Goal: Find specific page/section: Find specific page/section

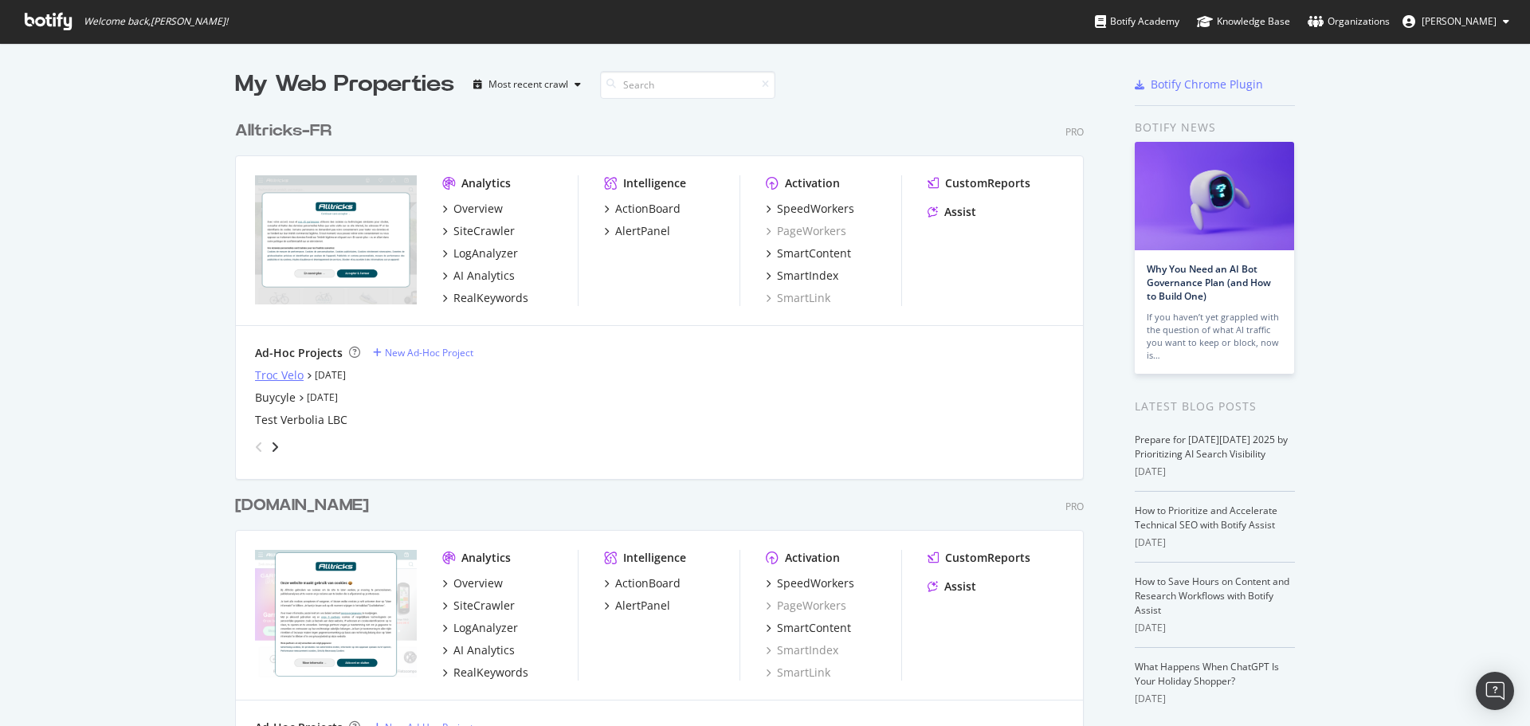
click at [257, 371] on div "Troc Velo" at bounding box center [279, 375] width 49 height 16
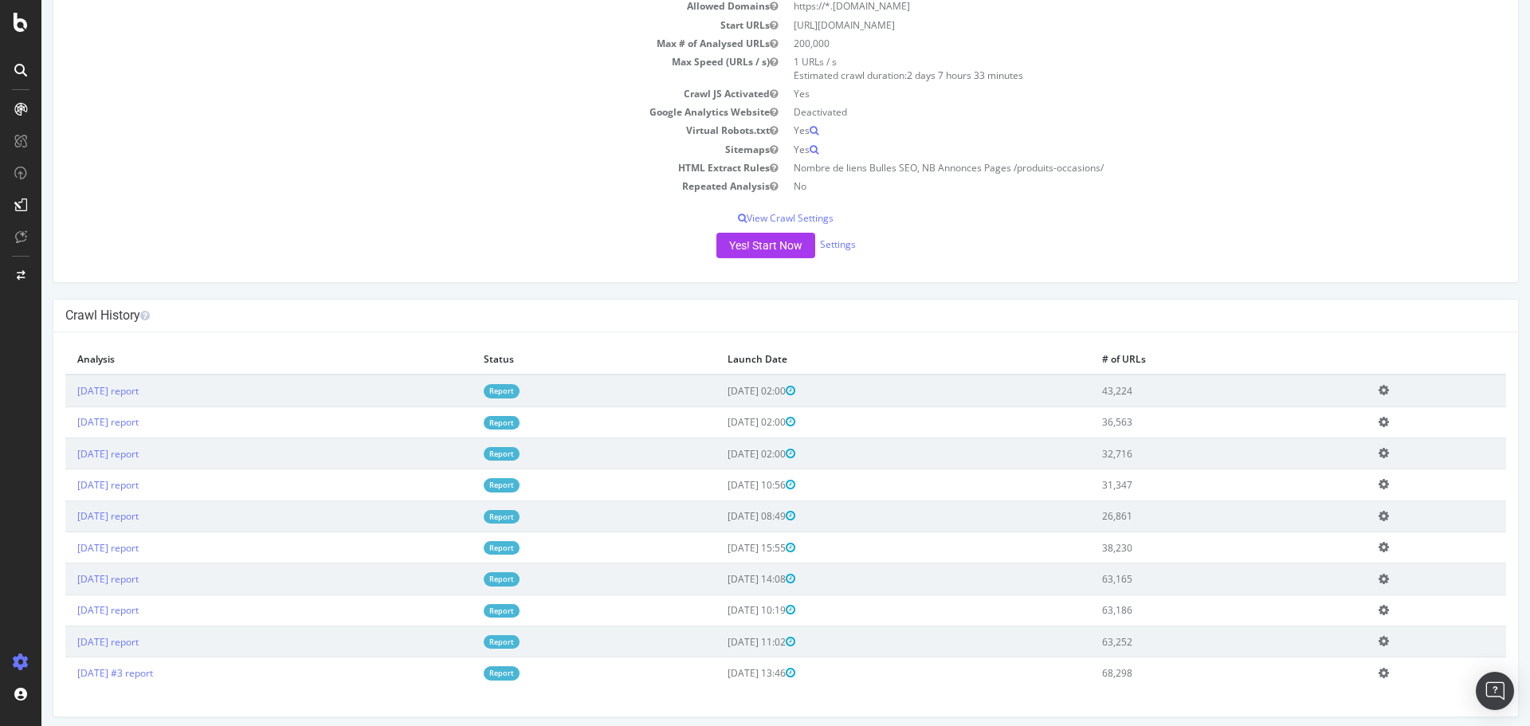
scroll to position [156, 0]
